Goal: Information Seeking & Learning: Learn about a topic

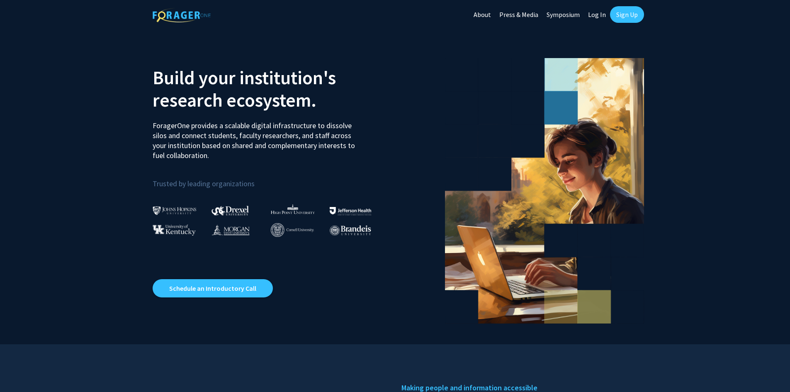
click at [600, 13] on link "Log In" at bounding box center [597, 14] width 26 height 29
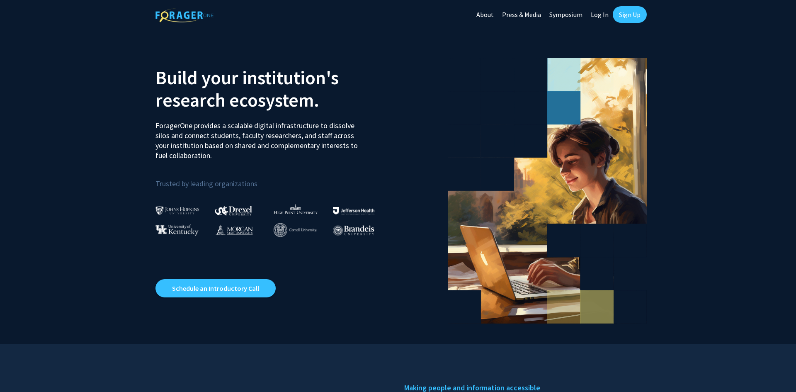
select select
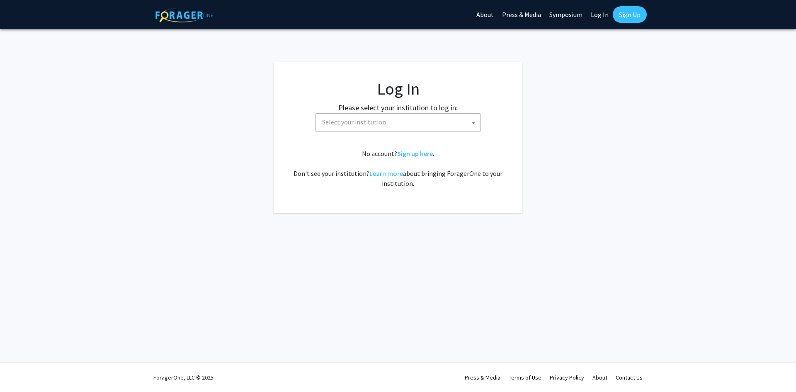
click at [452, 120] on span "Select your institution" at bounding box center [400, 122] width 162 height 17
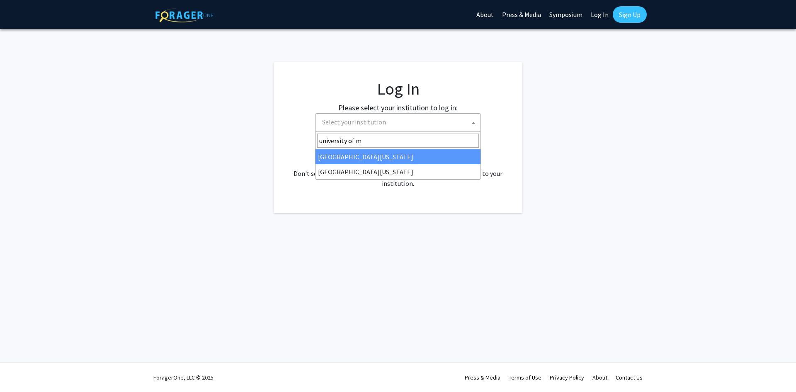
type input "university of mi"
select select "33"
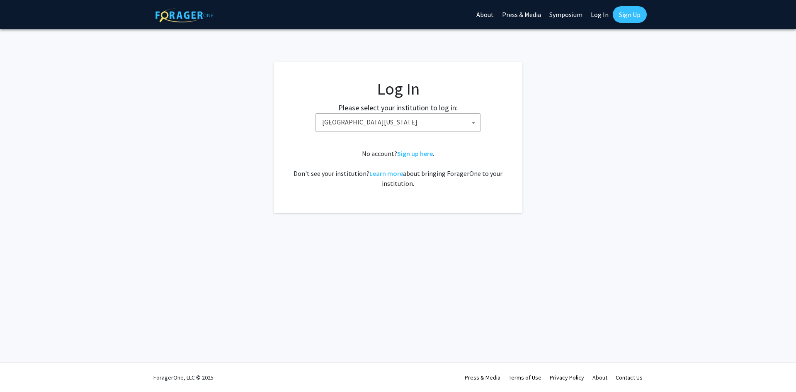
click at [479, 165] on div "No account? Sign up here . Don't see your institution? Learn more about bringin…" at bounding box center [398, 168] width 216 height 40
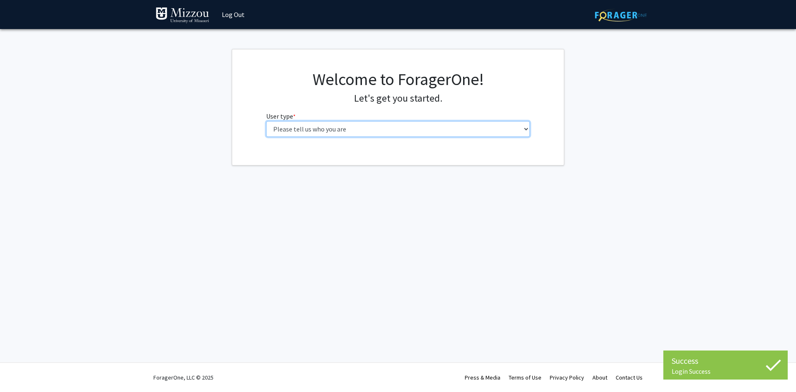
click at [374, 129] on select "Please tell us who you are Undergraduate Student Master's Student Doctoral Cand…" at bounding box center [398, 129] width 264 height 16
select select "1: undergrad"
click at [266, 121] on select "Please tell us who you are Undergraduate Student Master's Student Doctoral Cand…" at bounding box center [398, 129] width 264 height 16
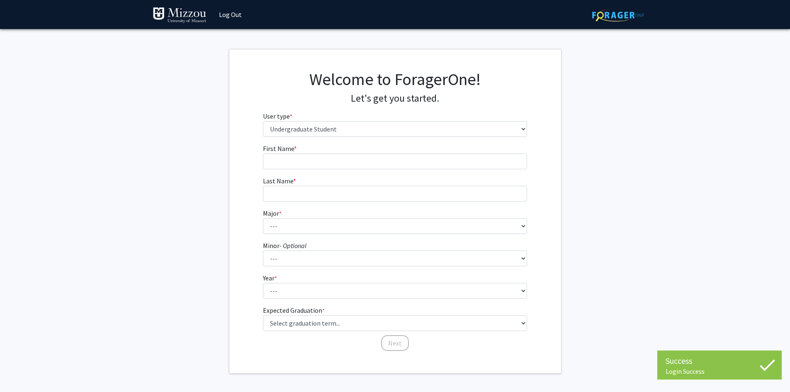
drag, startPoint x: 380, startPoint y: 150, endPoint x: 380, endPoint y: 157, distance: 6.2
click at [380, 155] on fg-input "First Name * required" at bounding box center [395, 156] width 264 height 26
click at [380, 157] on input "First Name * required" at bounding box center [395, 161] width 264 height 16
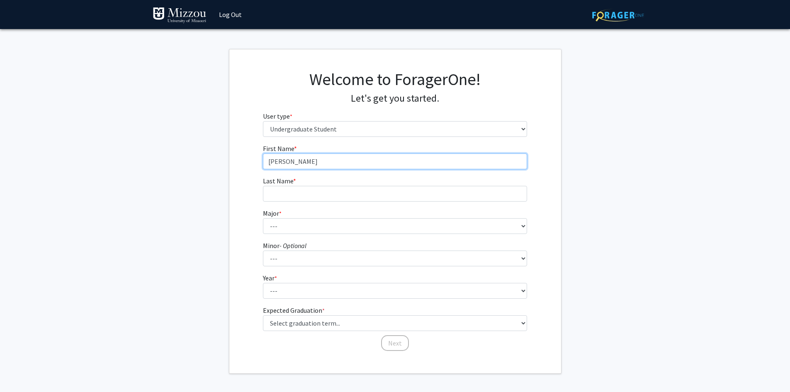
type input "[PERSON_NAME]"
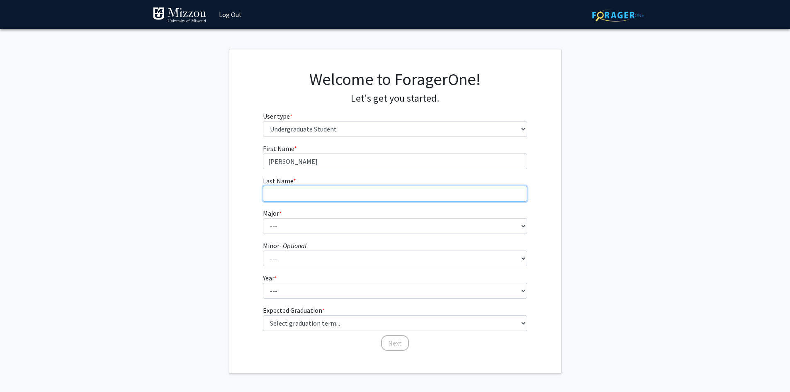
click at [350, 194] on input "Last Name * required" at bounding box center [395, 194] width 264 height 16
type input "[PERSON_NAME]"
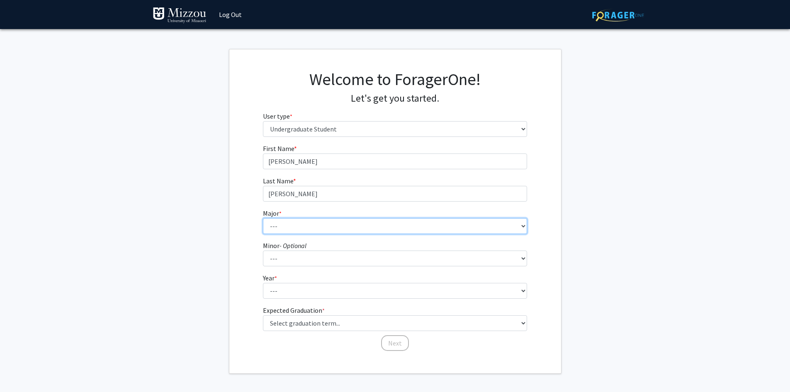
drag, startPoint x: 313, startPoint y: 228, endPoint x: 307, endPoint y: 227, distance: 6.4
click at [313, 228] on select "--- Agribusiness Management Agricultural Education Agricultural Education: Comm…" at bounding box center [395, 226] width 264 height 16
select select "69: 2561"
click at [263, 218] on select "--- Agribusiness Management Agricultural Education Agricultural Education: Comm…" at bounding box center [395, 226] width 264 height 16
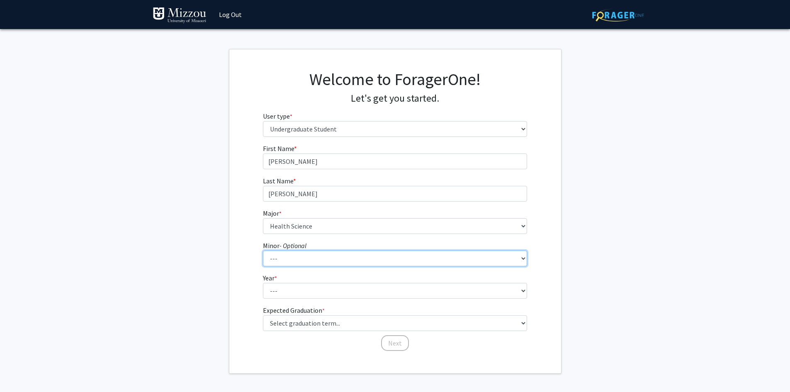
click at [301, 264] on select "--- Accountancy Aerospace Engineering Aerospace Studies Agribusiness Management…" at bounding box center [395, 258] width 264 height 16
drag, startPoint x: 300, startPoint y: 266, endPoint x: 301, endPoint y: 262, distance: 4.2
click at [301, 262] on select "--- Accountancy Aerospace Engineering Aerospace Studies Agribusiness Management…" at bounding box center [395, 258] width 264 height 16
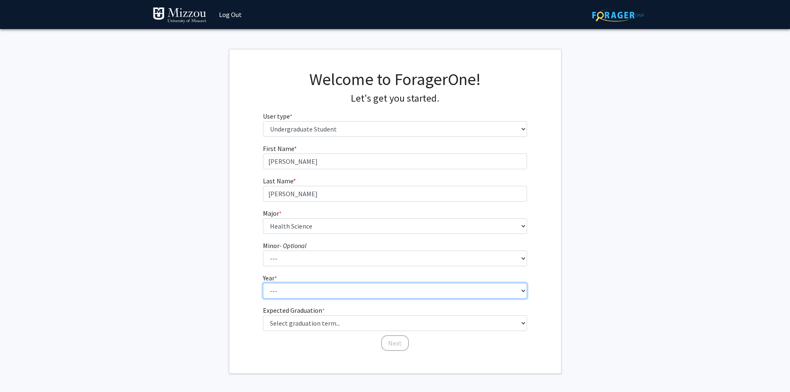
click at [271, 288] on select "--- First-year Sophomore Junior Senior Postbaccalaureate Certificate" at bounding box center [395, 291] width 264 height 16
select select "3: junior"
click at [263, 283] on select "--- First-year Sophomore Junior Senior Postbaccalaureate Certificate" at bounding box center [395, 291] width 264 height 16
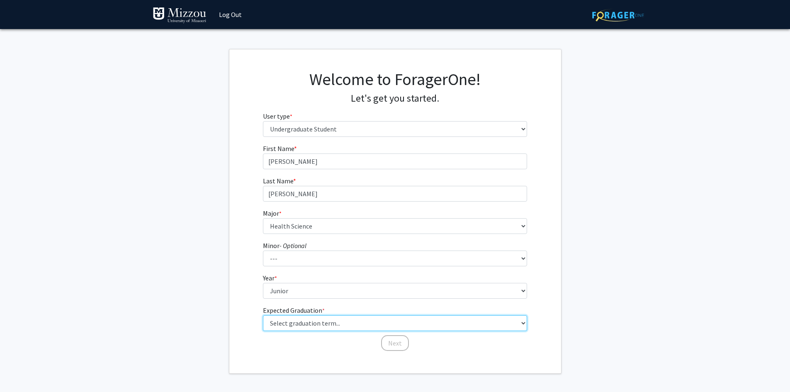
click at [293, 325] on select "Select graduation term... Spring 2025 Summer 2025 Fall 2025 Winter 2025 Spring …" at bounding box center [395, 323] width 264 height 16
click at [263, 315] on select "Select graduation term... Spring 2025 Summer 2025 Fall 2025 Winter 2025 Spring …" at bounding box center [395, 323] width 264 height 16
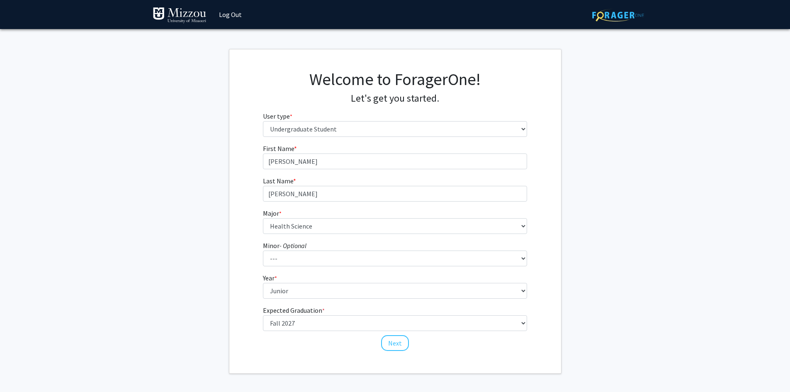
click at [591, 223] on fg-get-started "Welcome to ForagerOne! Let's get you started. User type * required Please tell …" at bounding box center [395, 211] width 790 height 325
click at [618, 193] on fg-get-started "Welcome to ForagerOne! Let's get you started. User type * required Please tell …" at bounding box center [395, 211] width 790 height 325
click at [327, 325] on select "Select graduation term... Spring 2025 Summer 2025 Fall 2025 Winter 2025 Spring …" at bounding box center [395, 323] width 264 height 16
click at [330, 323] on select "Select graduation term... Spring 2025 Summer 2025 Fall 2025 Winter 2025 Spring …" at bounding box center [395, 323] width 264 height 16
click at [279, 320] on select "Select graduation term... Spring 2025 Summer 2025 Fall 2025 Winter 2025 Spring …" at bounding box center [395, 323] width 264 height 16
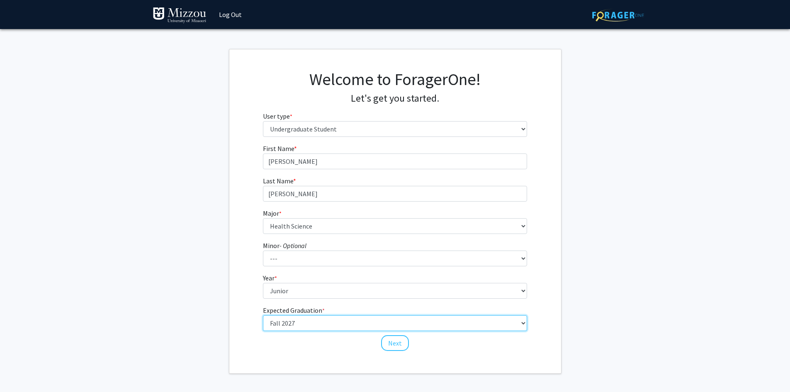
click at [277, 324] on select "Select graduation term... Spring 2025 Summer 2025 Fall 2025 Winter 2025 Spring …" at bounding box center [395, 323] width 264 height 16
select select "9: spring_2027"
click at [263, 315] on select "Select graduation term... Spring 2025 Summer 2025 Fall 2025 Winter 2025 Spring …" at bounding box center [395, 323] width 264 height 16
click at [366, 367] on div "Welcome to ForagerOne! Let's get you started. User type * required Please tell …" at bounding box center [395, 211] width 332 height 324
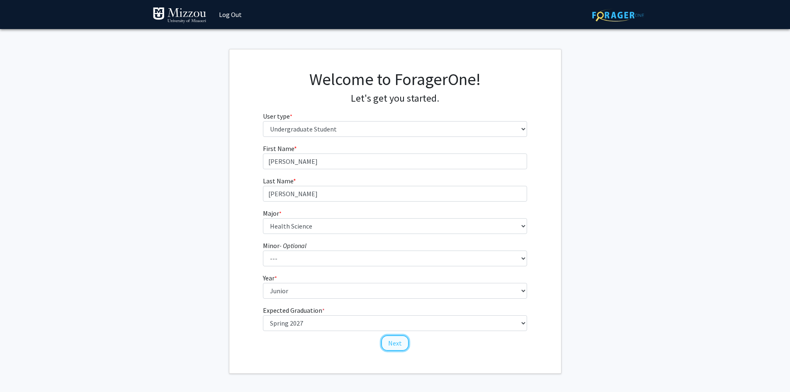
click at [385, 341] on button "Next" at bounding box center [395, 343] width 28 height 16
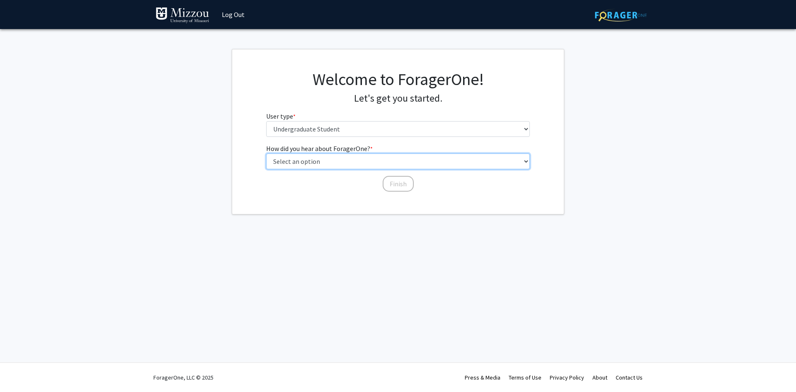
drag, startPoint x: 306, startPoint y: 159, endPoint x: 310, endPoint y: 164, distance: 6.8
click at [306, 159] on select "Select an option Peer/student recommendation Faculty/staff recommendation Unive…" at bounding box center [398, 161] width 264 height 16
select select "2: faculty_recommendation"
click at [266, 153] on select "Select an option Peer/student recommendation Faculty/staff recommendation Unive…" at bounding box center [398, 161] width 264 height 16
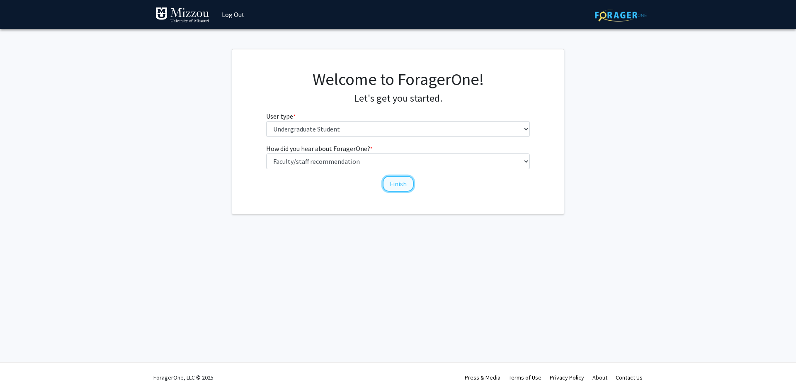
click at [383, 180] on button "Finish" at bounding box center [398, 184] width 31 height 16
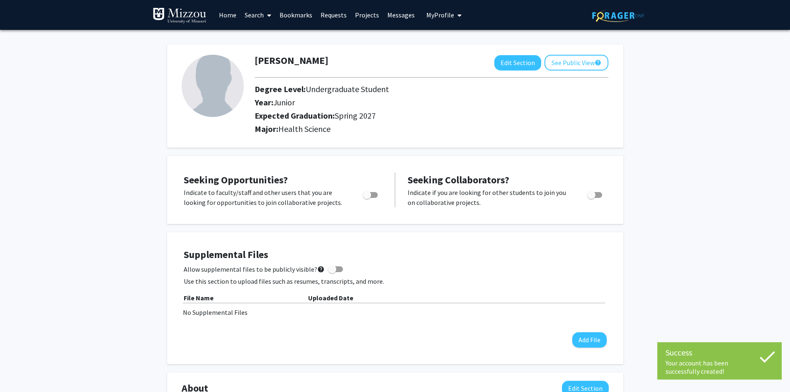
click at [253, 13] on link "Search" at bounding box center [257, 14] width 35 height 29
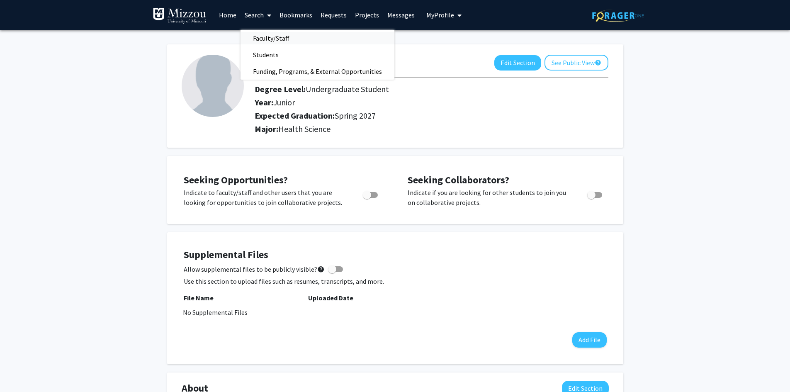
click at [267, 34] on span "Faculty/Staff" at bounding box center [270, 38] width 61 height 17
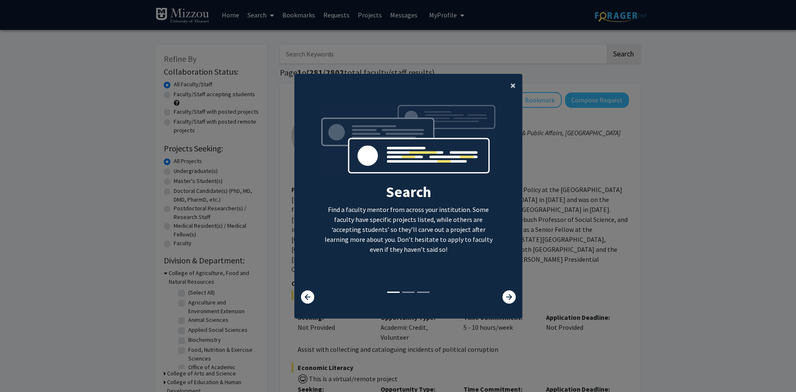
click at [510, 84] on span "×" at bounding box center [512, 85] width 5 height 13
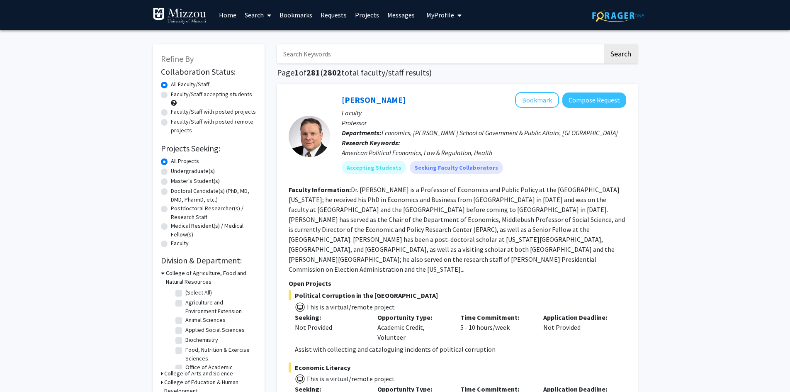
click at [364, 15] on link "Projects" at bounding box center [367, 14] width 32 height 29
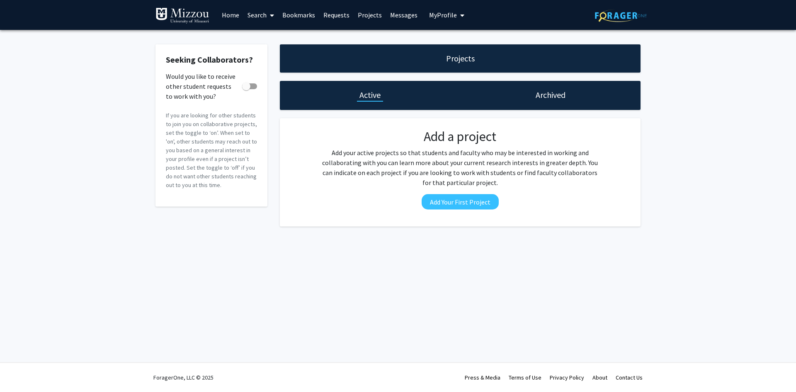
click at [243, 14] on link "Search" at bounding box center [260, 14] width 35 height 29
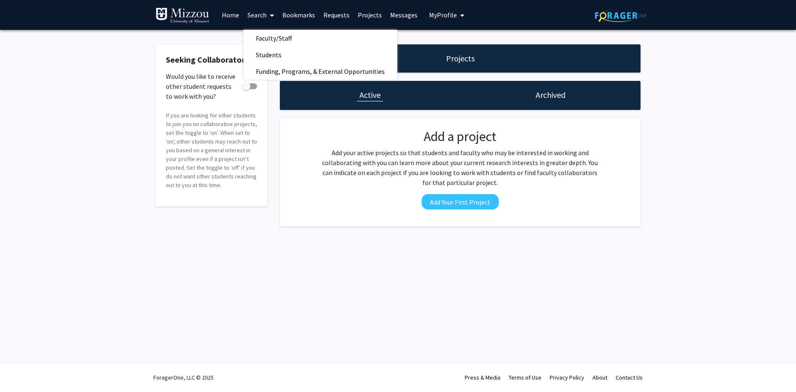
click at [231, 14] on link "Home" at bounding box center [231, 14] width 26 height 29
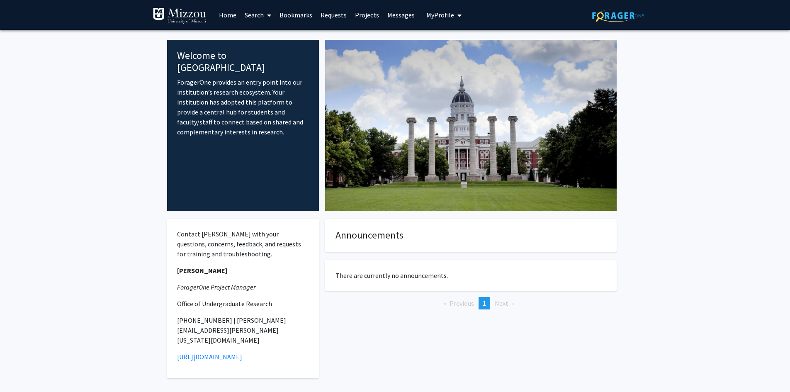
click at [141, 101] on fg-internal-home-page "Welcome to ForagerOne ForagerOne provides an entry point into our institution’s…" at bounding box center [395, 219] width 790 height 378
drag, startPoint x: 178, startPoint y: 66, endPoint x: 245, endPoint y: 119, distance: 85.8
click at [245, 119] on p "ForagerOne provides an entry point into our institution’s research ecosystem. Y…" at bounding box center [243, 107] width 132 height 60
click at [286, 163] on div "Welcome to ForagerOne ForagerOne provides an entry point into our institution’s…" at bounding box center [243, 125] width 152 height 171
click at [242, 7] on link "Search" at bounding box center [257, 14] width 35 height 29
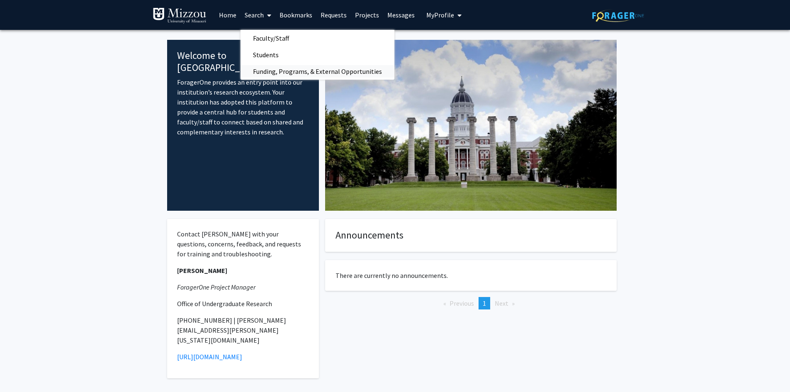
click at [289, 72] on span "Funding, Programs, & External Opportunities" at bounding box center [317, 71] width 154 height 17
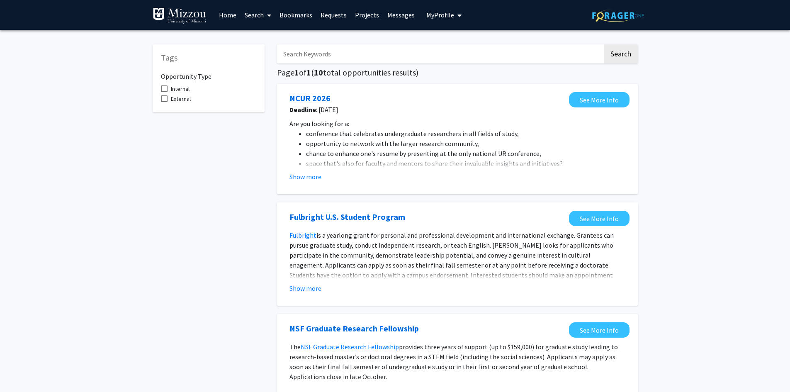
click at [255, 17] on link "Search" at bounding box center [257, 14] width 35 height 29
click at [264, 34] on span "Faculty/Staff" at bounding box center [270, 38] width 61 height 17
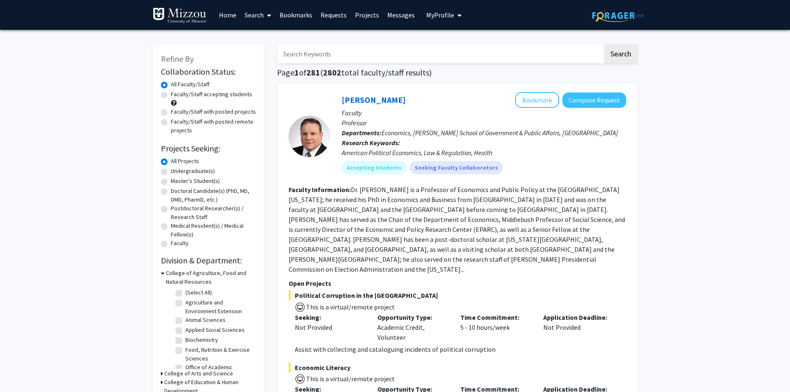
click at [350, 49] on input "Search Keywords" at bounding box center [439, 53] width 325 height 19
click at [604, 44] on button "Search" at bounding box center [621, 53] width 34 height 19
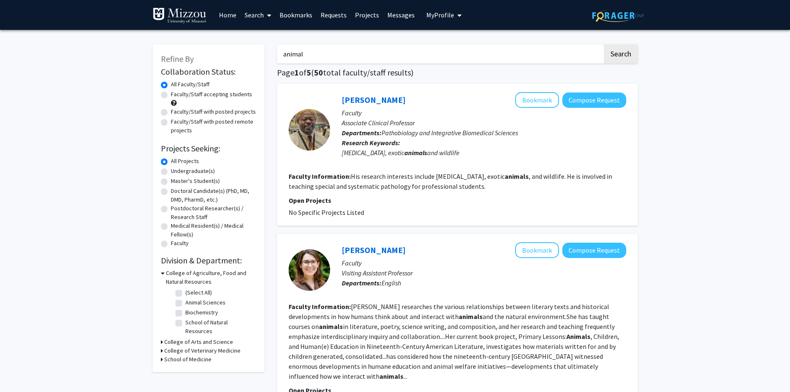
type input "animal"
click at [431, 85] on div "[PERSON_NAME] Bookmark Compose Request Faculty Associate Clinical Professor Dep…" at bounding box center [457, 155] width 361 height 142
click at [618, 47] on button "Search" at bounding box center [621, 53] width 34 height 19
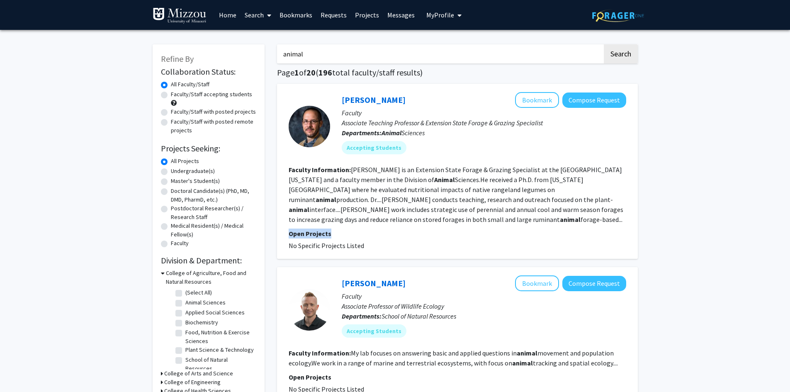
drag, startPoint x: 328, startPoint y: 230, endPoint x: 281, endPoint y: 228, distance: 46.5
click at [282, 228] on div "[PERSON_NAME] Bookmark Compose Request Faculty Associate Teaching Professor & E…" at bounding box center [457, 171] width 361 height 175
click at [486, 131] on p "Departments: Animal Sciences" at bounding box center [484, 133] width 284 height 10
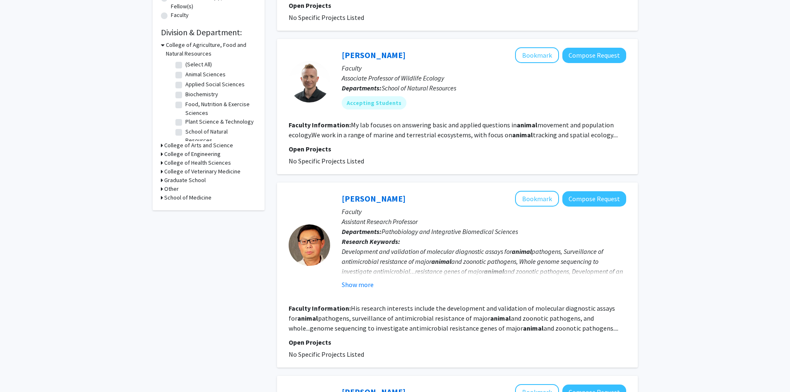
scroll to position [249, 0]
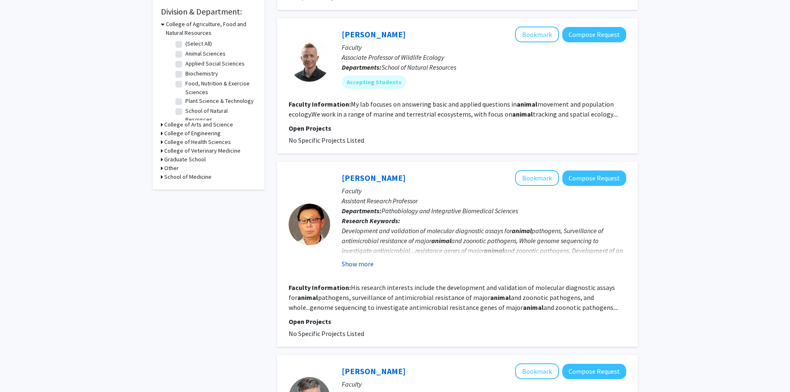
click at [366, 262] on button "Show more" at bounding box center [358, 264] width 32 height 10
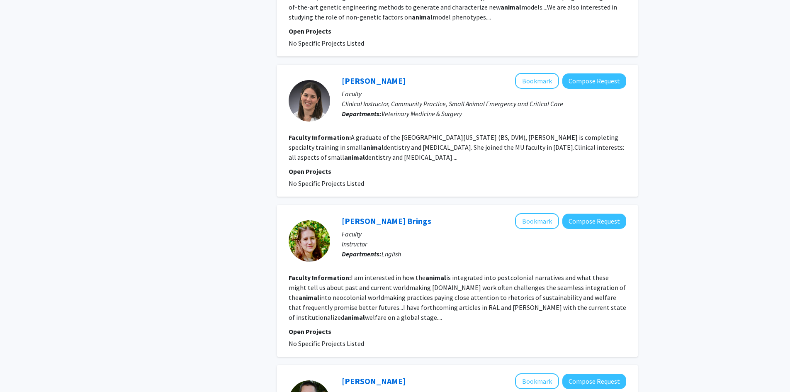
scroll to position [912, 0]
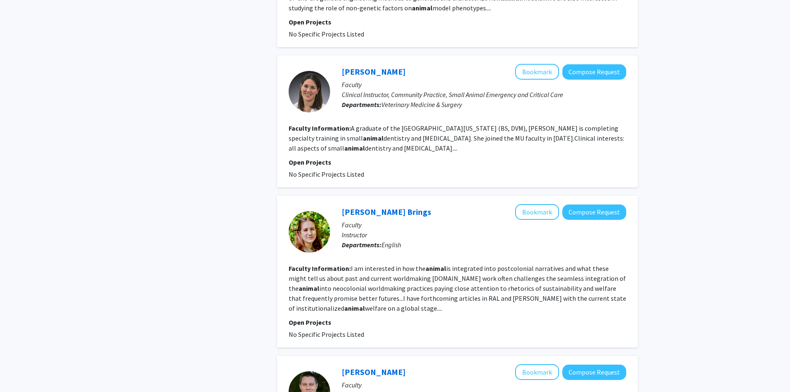
drag, startPoint x: 304, startPoint y: 237, endPoint x: 322, endPoint y: 234, distance: 18.5
click at [322, 235] on div at bounding box center [308, 231] width 41 height 41
drag, startPoint x: 494, startPoint y: 268, endPoint x: 517, endPoint y: 265, distance: 23.0
click at [517, 265] on fg-read-more "I am interested in how the animal is integrated into postcolonial narratives an…" at bounding box center [456, 288] width 337 height 48
click at [553, 275] on fg-read-more "I am interested in how the animal is integrated into postcolonial narratives an…" at bounding box center [456, 288] width 337 height 48
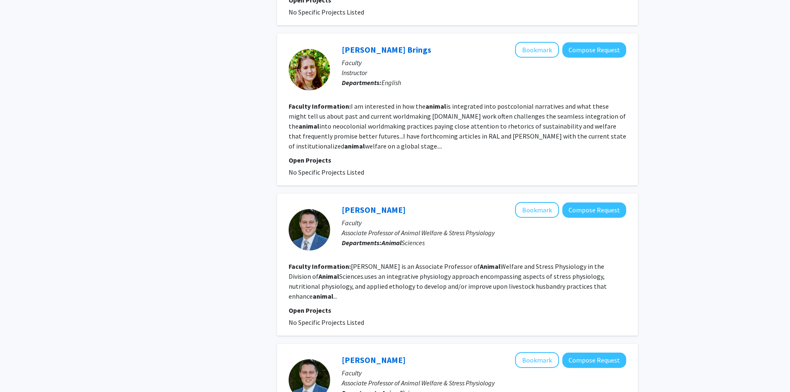
scroll to position [1078, 0]
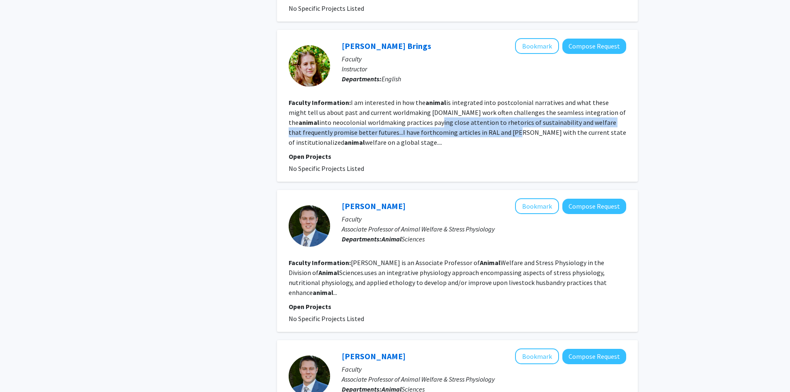
drag, startPoint x: 466, startPoint y: 133, endPoint x: 312, endPoint y: 109, distance: 155.6
click at [313, 110] on fg-read-more "I am interested in how the animal is integrated into postcolonial narratives an…" at bounding box center [456, 122] width 337 height 48
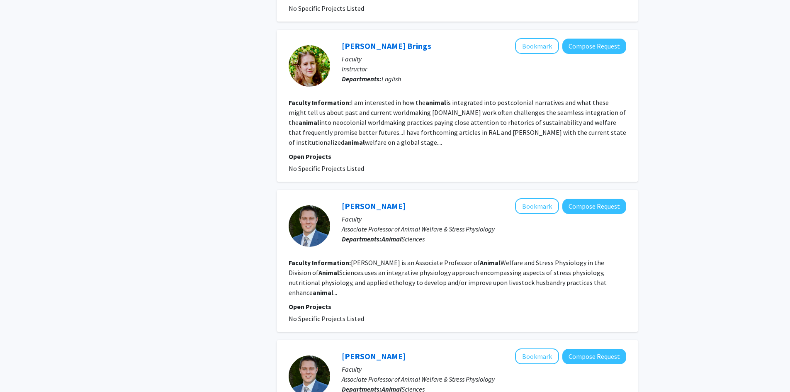
click at [405, 172] on fg-project-list "No Specific Projects Listed" at bounding box center [456, 168] width 337 height 10
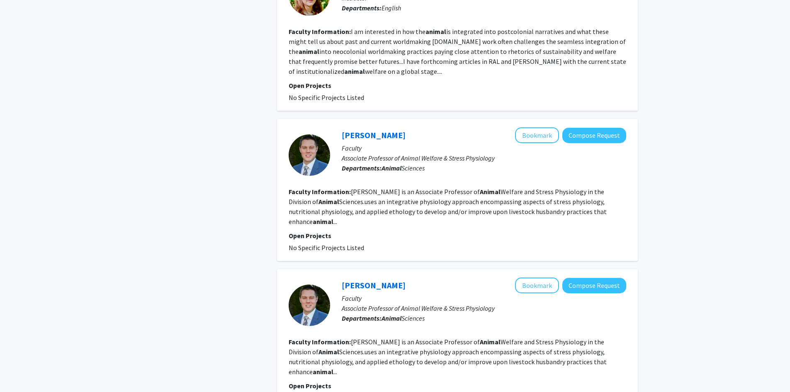
scroll to position [1161, 0]
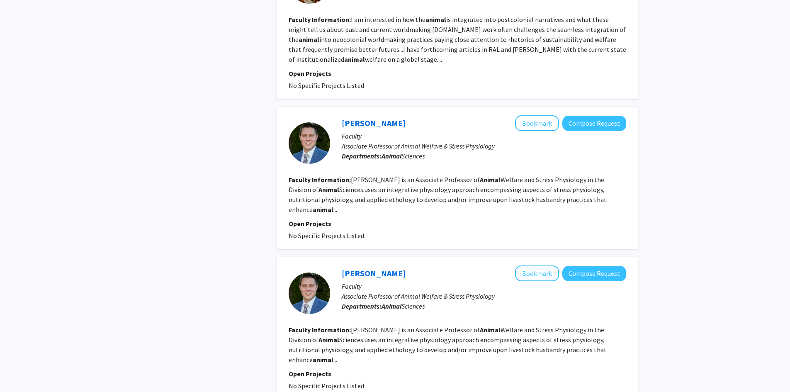
drag, startPoint x: 436, startPoint y: 158, endPoint x: 386, endPoint y: 167, distance: 50.9
click at [388, 166] on div "[PERSON_NAME] Bookmark Compose Request Faculty Associate Professor of Animal We…" at bounding box center [478, 142] width 296 height 55
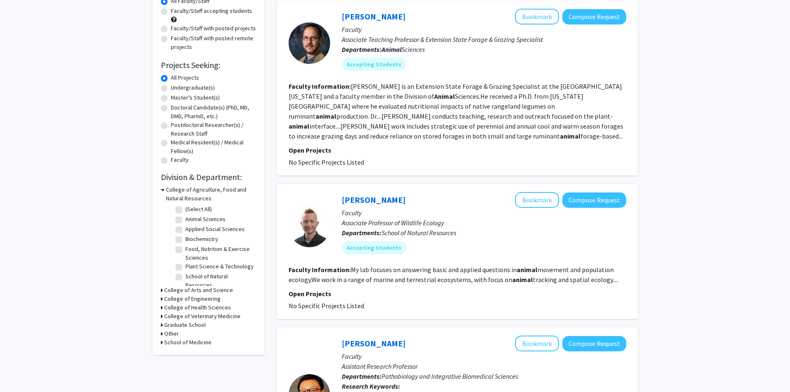
scroll to position [83, 0]
click at [161, 314] on icon at bounding box center [162, 316] width 2 height 9
click at [185, 324] on label "(Select All)" at bounding box center [198, 327] width 27 height 9
click at [185, 324] on input "(Select All)" at bounding box center [187, 325] width 5 height 5
checkbox input "true"
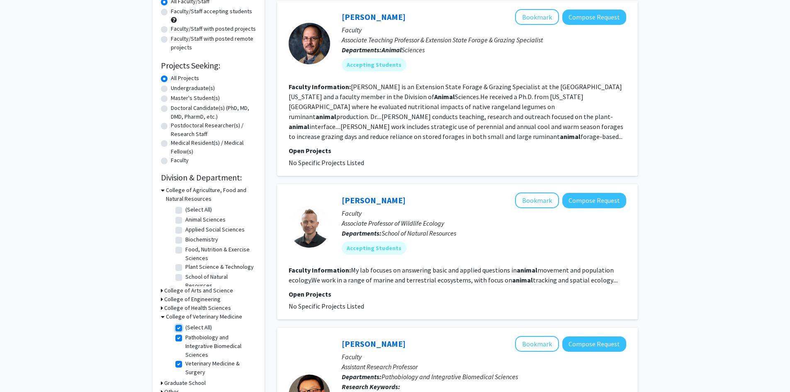
checkbox input "true"
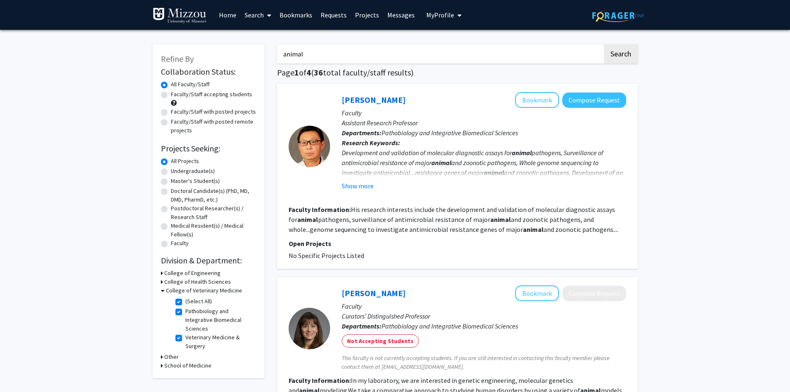
click at [167, 112] on div "Faculty/Staff with posted projects" at bounding box center [208, 112] width 95 height 10
click at [171, 114] on label "Faculty/Staff with posted projects" at bounding box center [213, 111] width 85 height 9
click at [171, 113] on input "Faculty/Staff with posted projects" at bounding box center [173, 109] width 5 height 5
radio input "true"
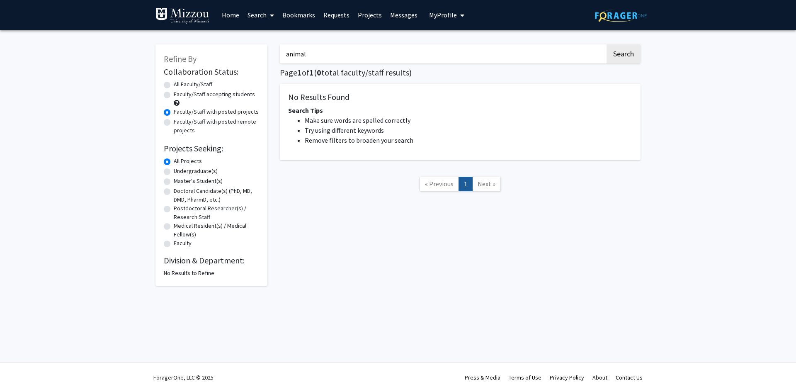
click at [362, 57] on input "animal" at bounding box center [442, 53] width 325 height 19
click at [606, 44] on button "Search" at bounding box center [623, 53] width 34 height 19
radio input "true"
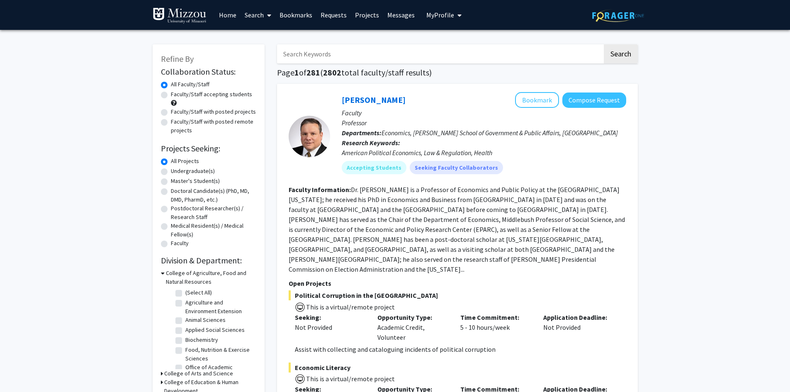
click at [171, 115] on label "Faculty/Staff with posted projects" at bounding box center [213, 111] width 85 height 9
click at [171, 113] on input "Faculty/Staff with posted projects" at bounding box center [173, 109] width 5 height 5
radio input "true"
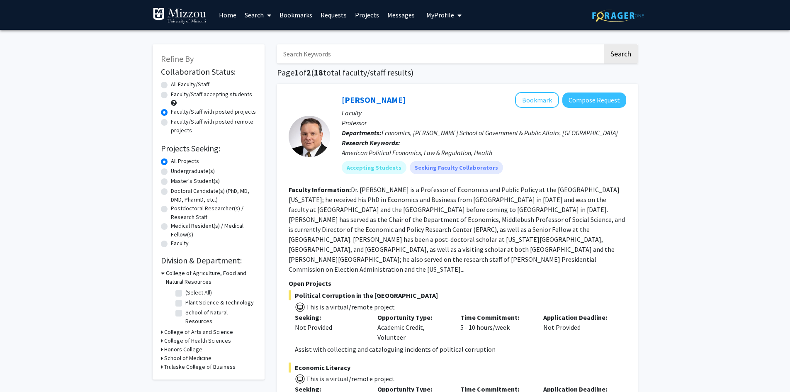
click at [161, 272] on icon at bounding box center [163, 273] width 4 height 9
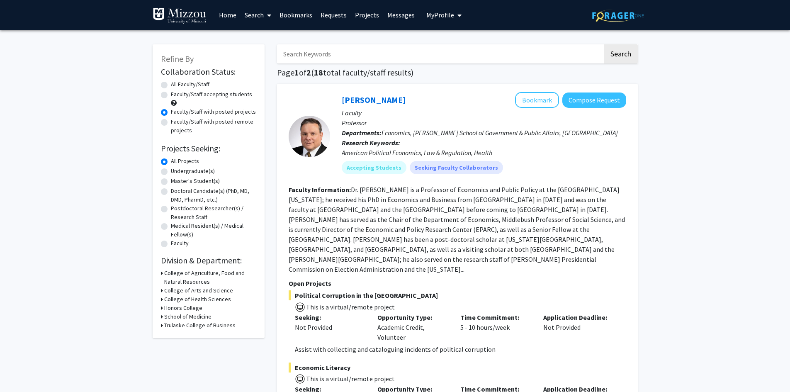
click at [161, 298] on icon at bounding box center [162, 299] width 2 height 9
click at [163, 300] on icon at bounding box center [163, 299] width 4 height 9
click at [164, 307] on h3 "Honors College" at bounding box center [183, 307] width 38 height 9
click at [164, 307] on icon at bounding box center [163, 307] width 4 height 9
click at [164, 315] on div "School of Medicine" at bounding box center [208, 316] width 95 height 9
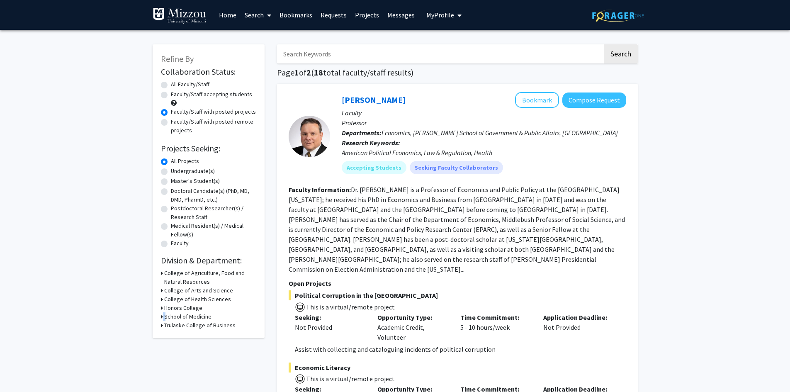
click at [163, 315] on div "School of Medicine" at bounding box center [208, 316] width 95 height 9
click at [161, 316] on icon at bounding box center [162, 316] width 2 height 9
click at [161, 316] on icon at bounding box center [163, 316] width 4 height 9
click at [160, 271] on div "Refine By Collaboration Status: Collaboration Status All Faculty/Staff Collabor…" at bounding box center [209, 190] width 112 height 293
click at [161, 272] on icon at bounding box center [162, 273] width 2 height 9
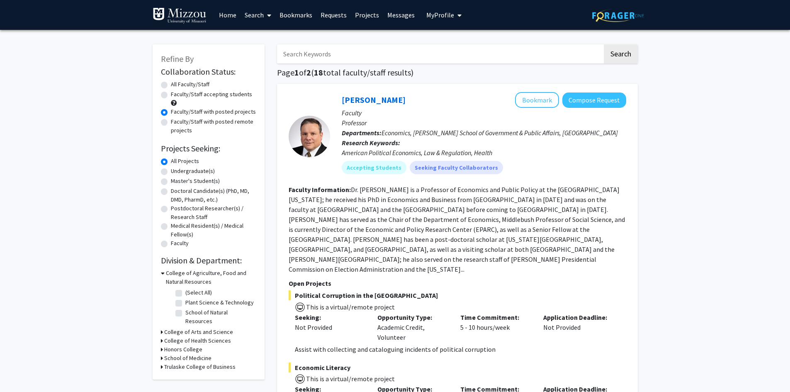
click at [185, 312] on label "School of Natural Resources" at bounding box center [219, 316] width 69 height 17
click at [185, 312] on input "School of Natural Resources" at bounding box center [187, 310] width 5 height 5
checkbox input "true"
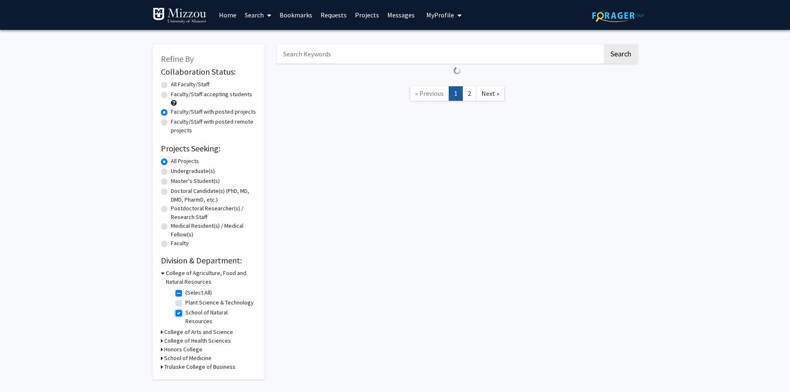
checkbox input "true"
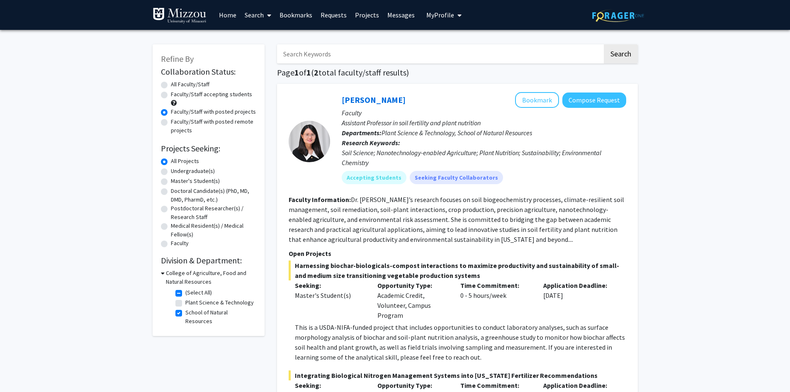
click at [285, 230] on div "[PERSON_NAME] Bookmark Compose Request Faculty Assistant Professor in soil fert…" at bounding box center [457, 277] width 361 height 386
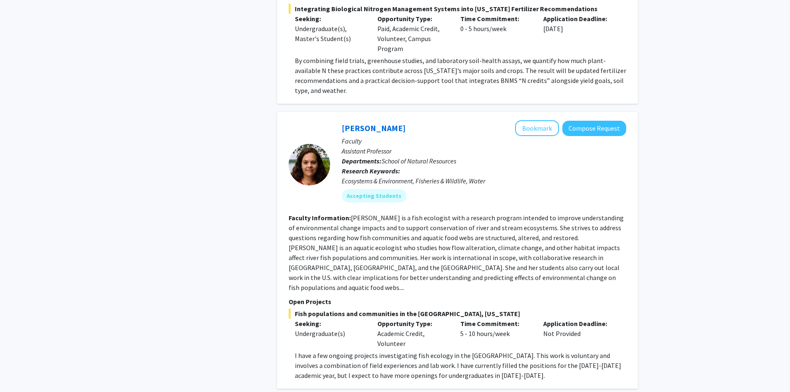
scroll to position [373, 0]
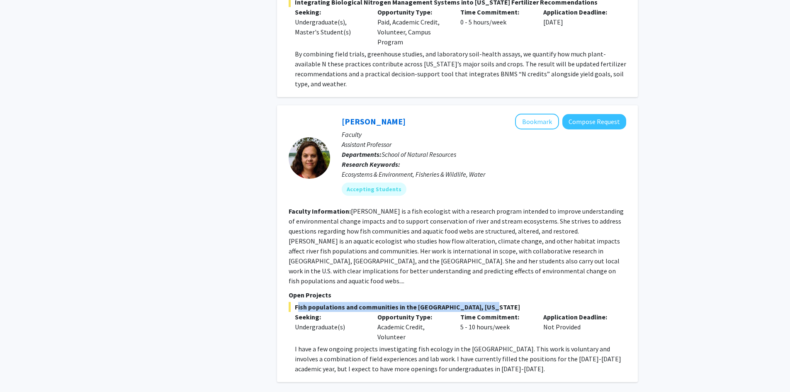
drag, startPoint x: 293, startPoint y: 298, endPoint x: 492, endPoint y: 299, distance: 198.1
click at [492, 302] on span "Fish populations and communities in the [GEOGRAPHIC_DATA], [US_STATE]" at bounding box center [456, 307] width 337 height 10
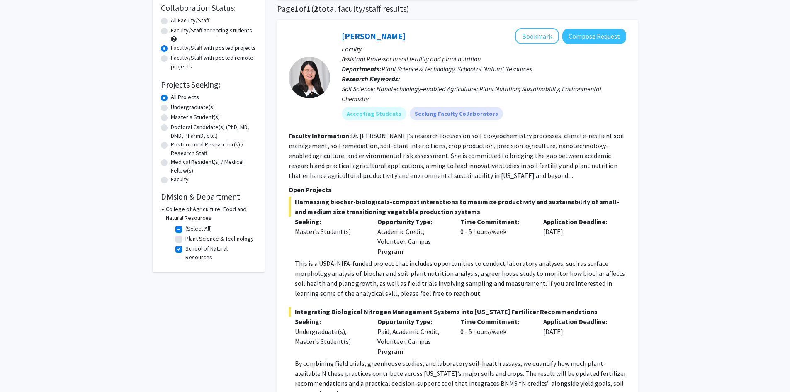
scroll to position [30, 0]
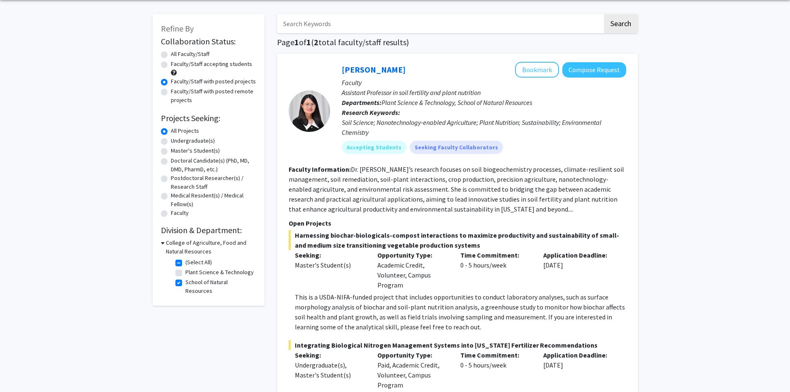
click at [185, 282] on label "School of Natural Resources" at bounding box center [219, 286] width 69 height 17
click at [185, 282] on input "School of Natural Resources" at bounding box center [187, 280] width 5 height 5
checkbox input "false"
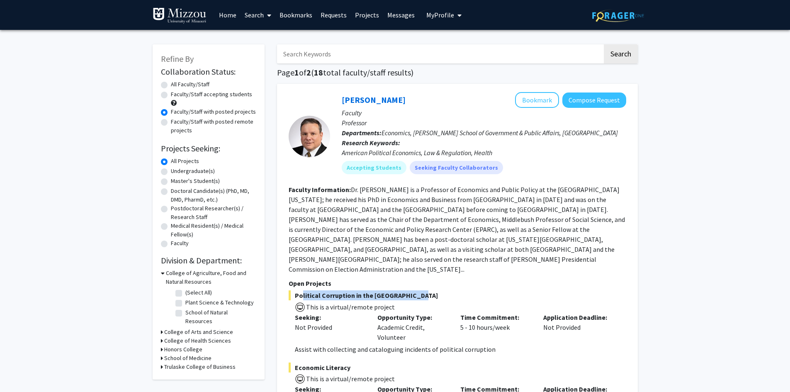
drag, startPoint x: 427, startPoint y: 280, endPoint x: 297, endPoint y: 277, distance: 129.8
click at [297, 290] on span "Political Corruption in the [GEOGRAPHIC_DATA]" at bounding box center [456, 295] width 337 height 10
click at [550, 300] on span "This is a virtual/remote project" at bounding box center [456, 306] width 337 height 12
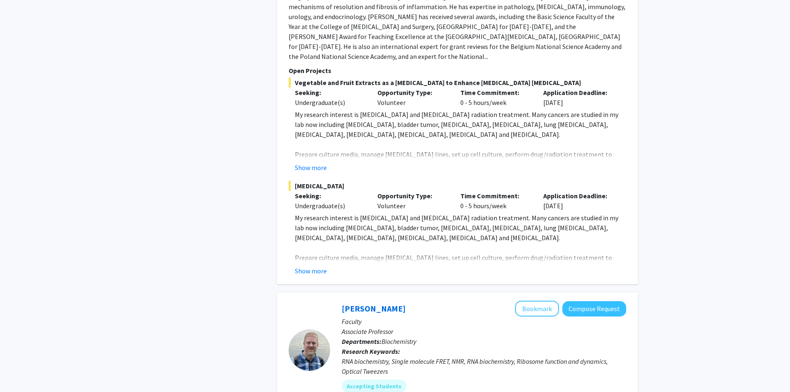
scroll to position [580, 0]
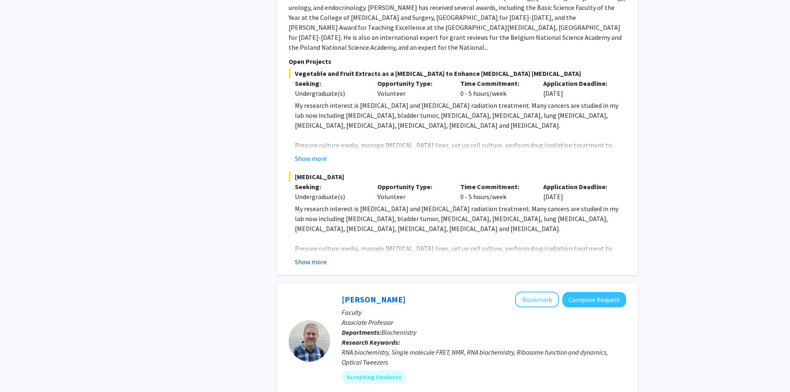
click at [296, 257] on button "Show more" at bounding box center [311, 262] width 32 height 10
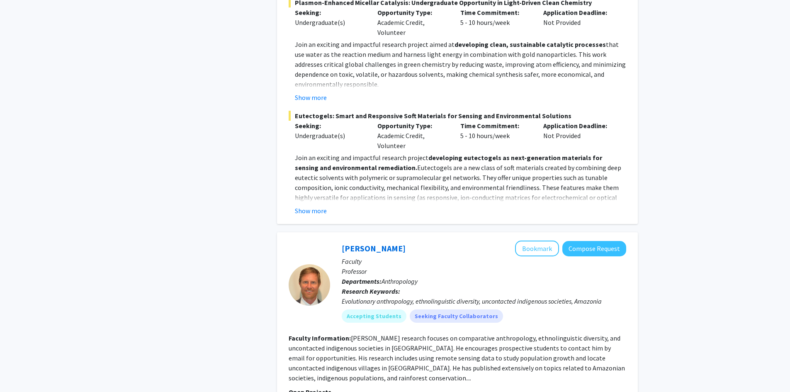
scroll to position [4062, 0]
